Goal: Transaction & Acquisition: Purchase product/service

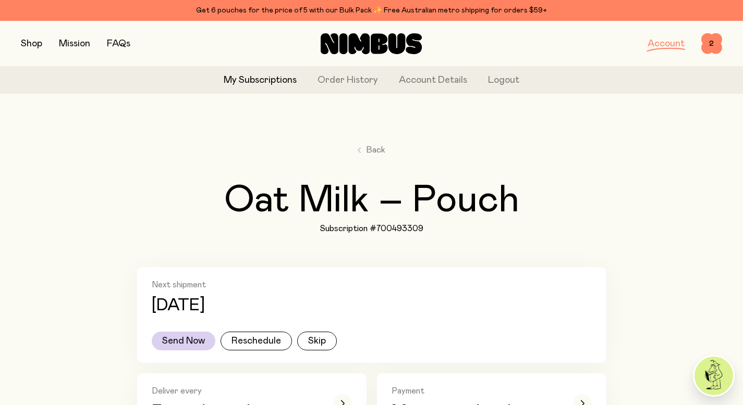
scroll to position [49, 0]
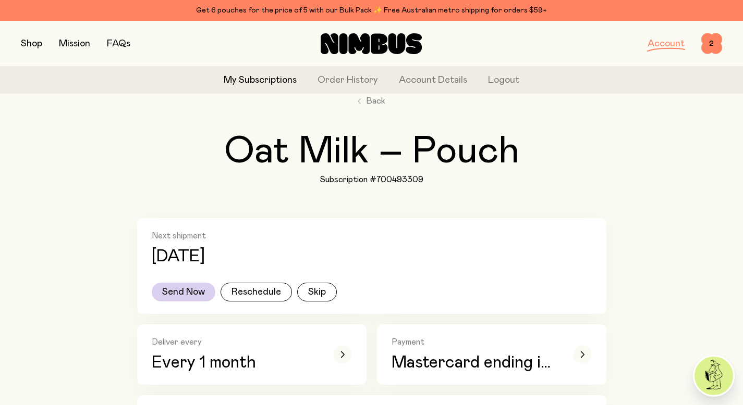
click at [33, 40] on button "button" at bounding box center [31, 43] width 21 height 15
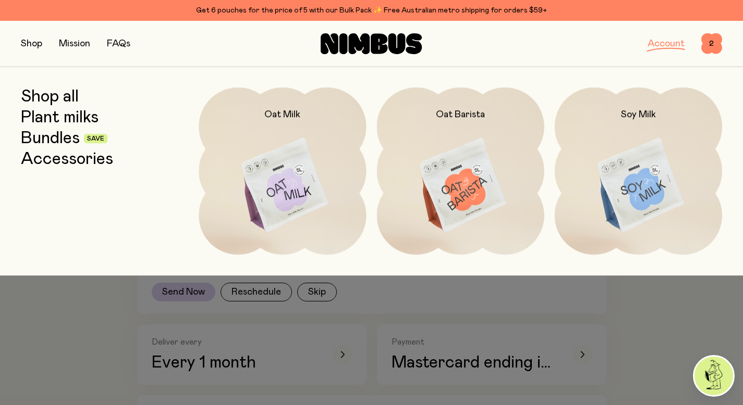
click at [53, 116] on link "Plant milks" at bounding box center [60, 117] width 78 height 19
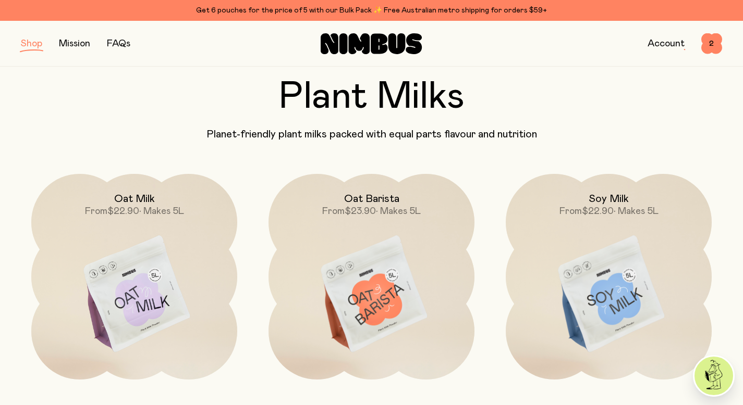
scroll to position [326, 0]
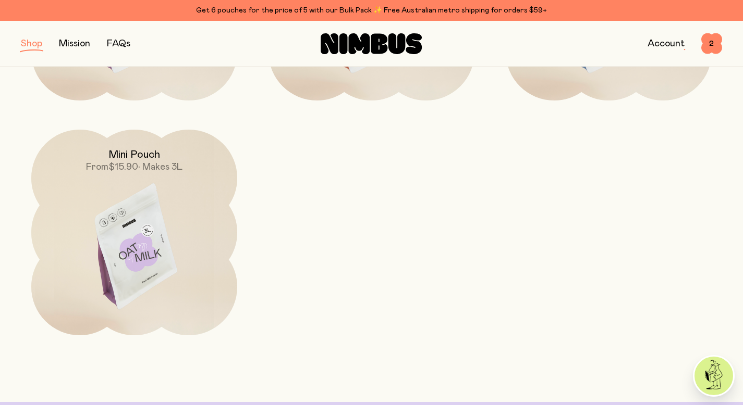
click at [150, 246] on img at bounding box center [134, 251] width 206 height 242
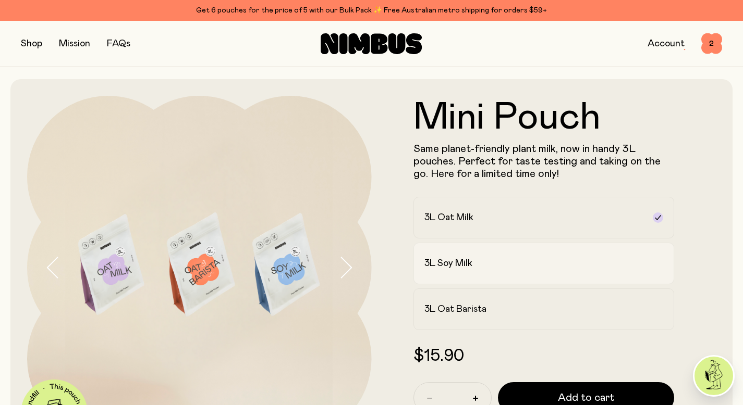
click at [471, 261] on h2 "3L Soy Milk" at bounding box center [448, 263] width 48 height 13
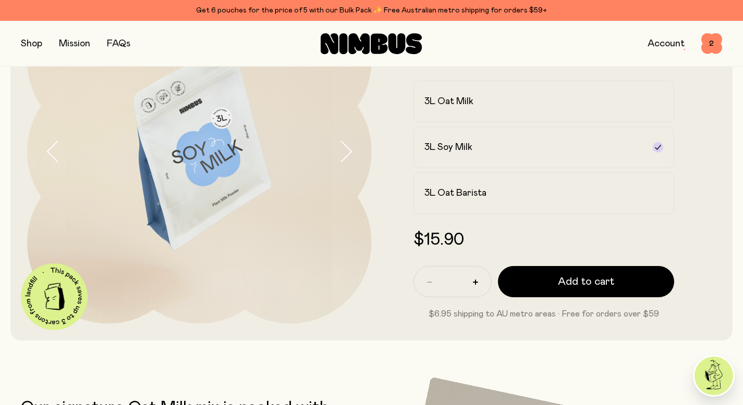
scroll to position [115, 0]
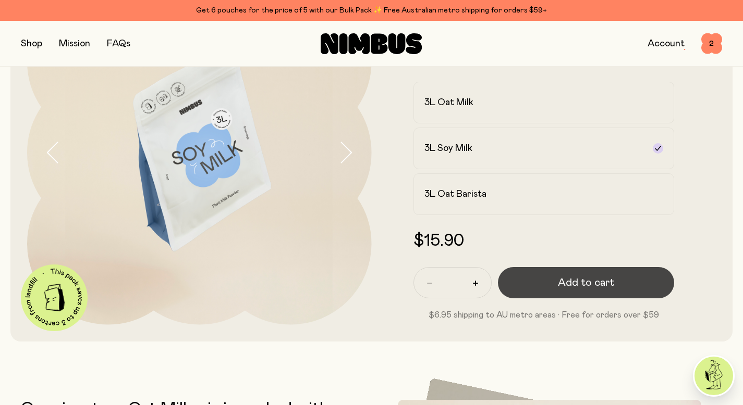
click at [579, 286] on span "Add to cart" at bounding box center [586, 283] width 56 height 15
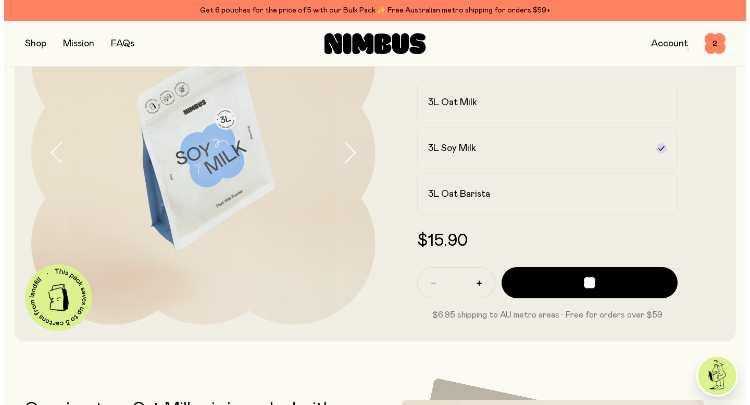
scroll to position [0, 0]
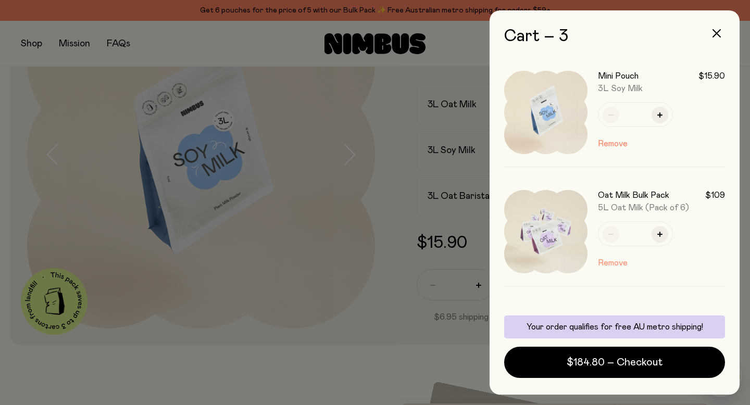
click at [608, 262] on button "Remove" at bounding box center [613, 263] width 30 height 13
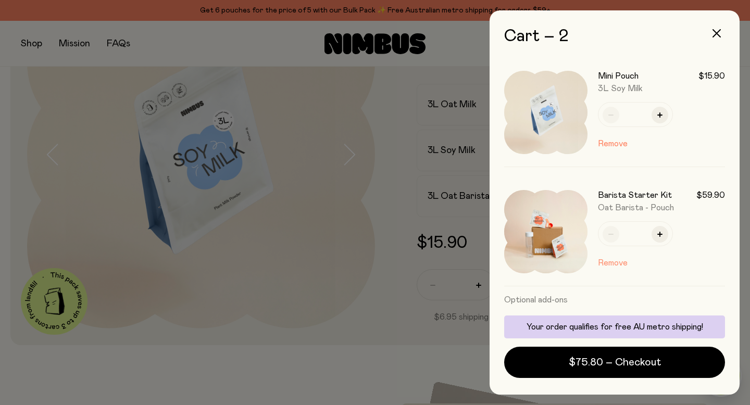
click at [614, 263] on button "Remove" at bounding box center [613, 263] width 30 height 13
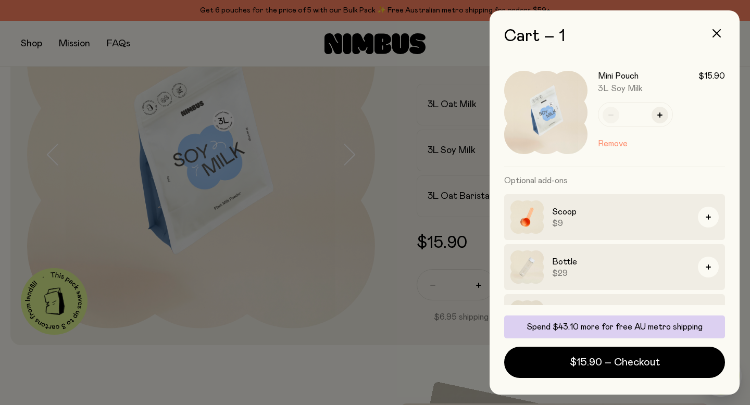
click at [615, 144] on button "Remove" at bounding box center [613, 144] width 30 height 13
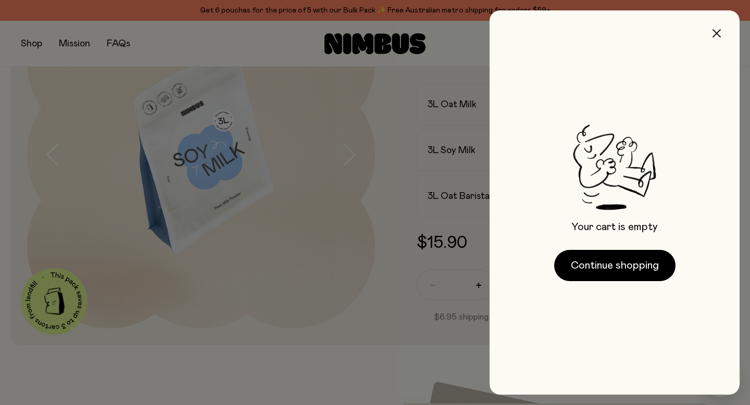
click at [715, 30] on icon "button" at bounding box center [717, 33] width 8 height 8
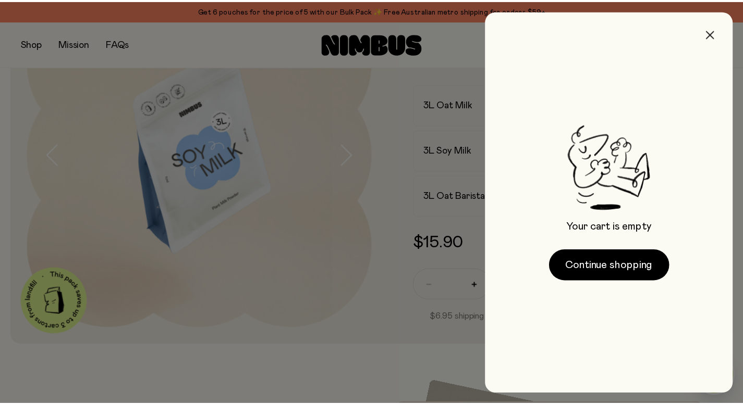
scroll to position [115, 0]
